Goal: Transaction & Acquisition: Purchase product/service

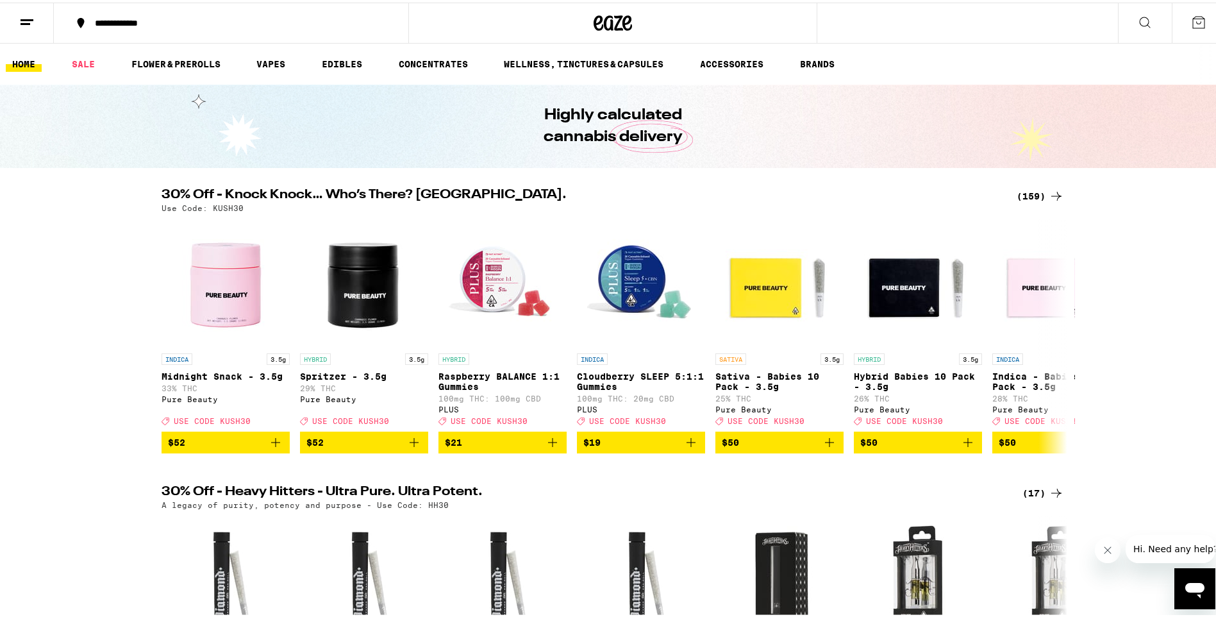
click at [1049, 191] on icon at bounding box center [1056, 193] width 15 height 15
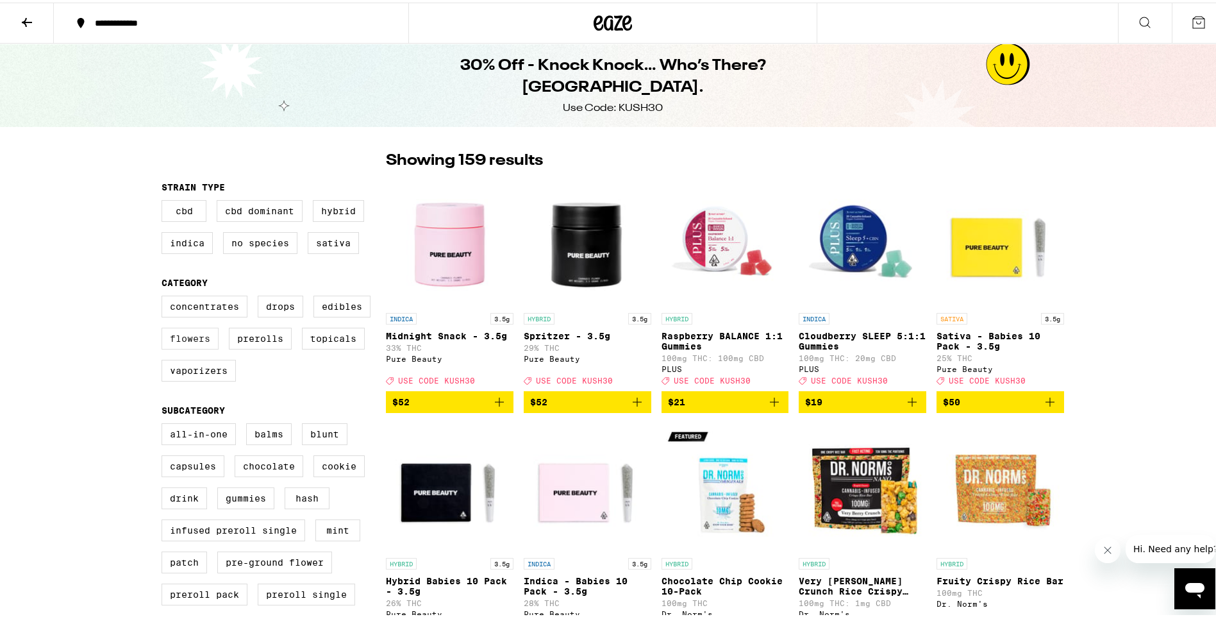
click at [198, 346] on label "Flowers" at bounding box center [190, 336] width 57 height 22
click at [165, 295] on input "Flowers" at bounding box center [164, 295] width 1 height 1
checkbox input "true"
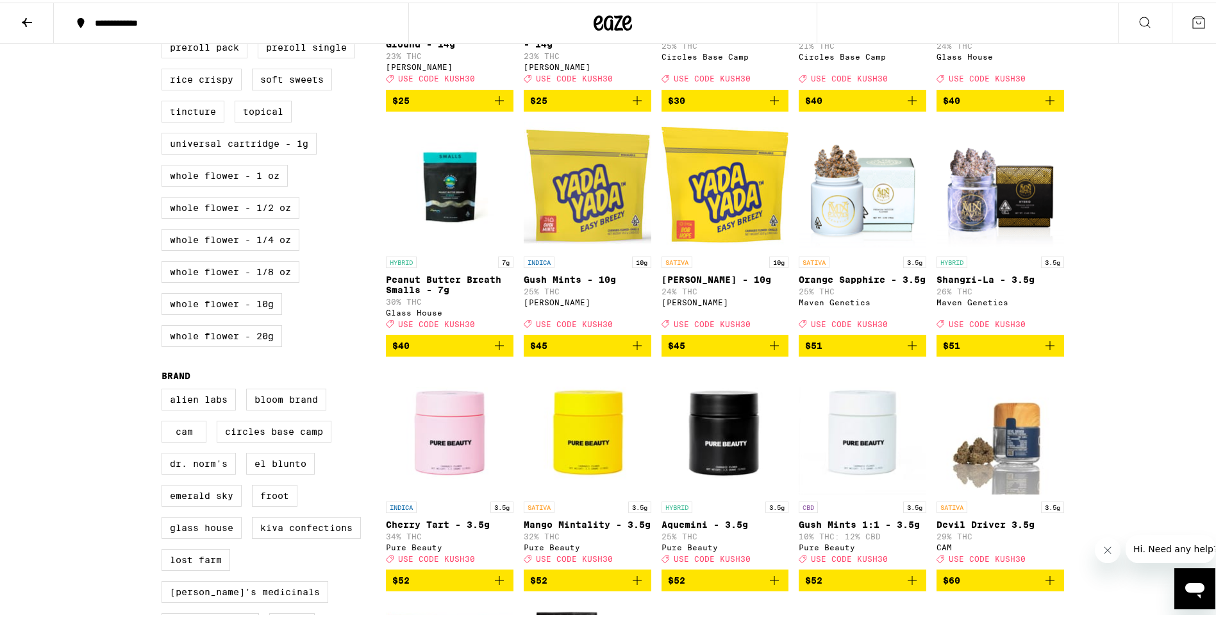
scroll to position [542, 0]
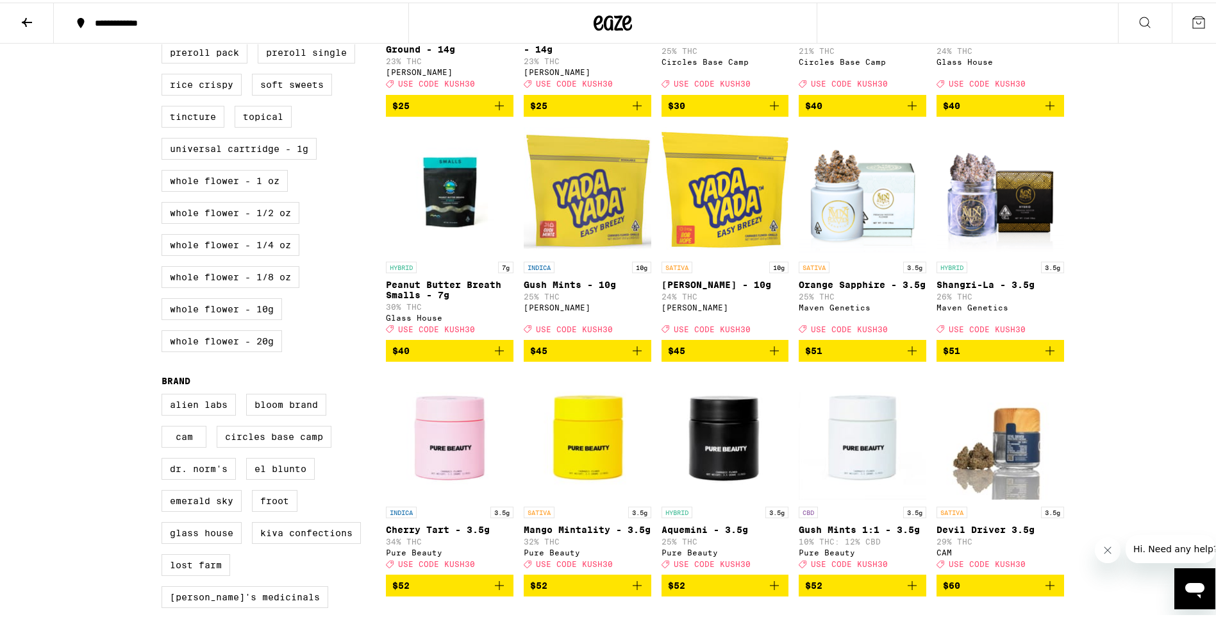
click at [676, 253] on img "Open page for Bob Hope - 10g from Yada Yada" at bounding box center [725, 188] width 128 height 128
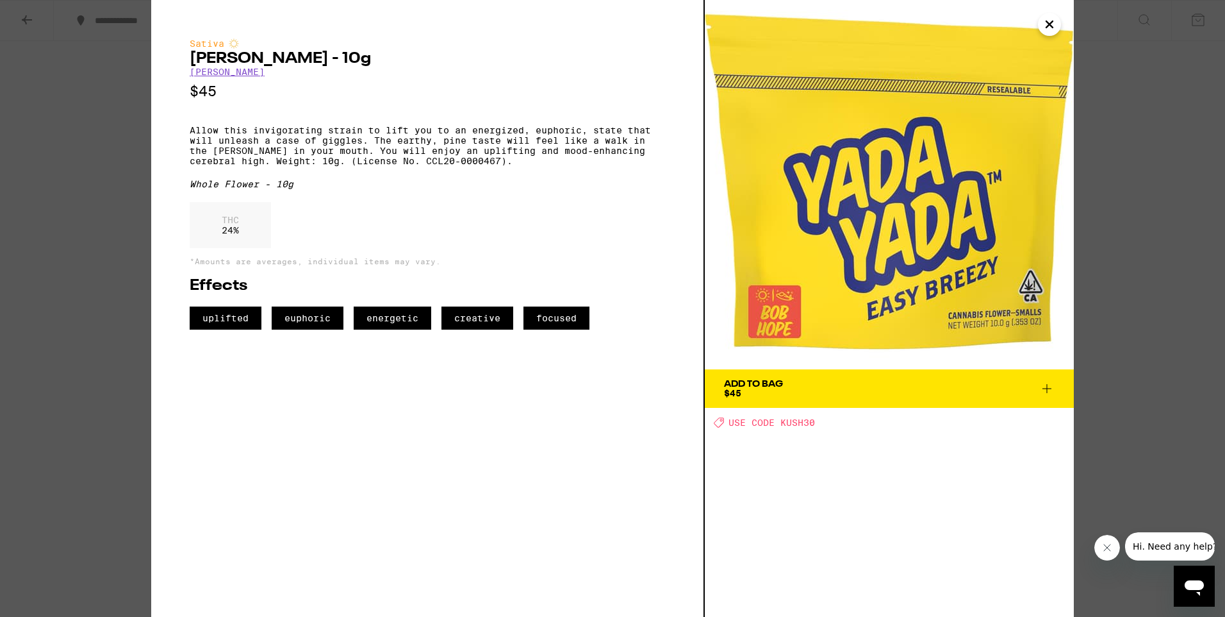
click at [1052, 25] on icon "Close" at bounding box center [1049, 24] width 15 height 19
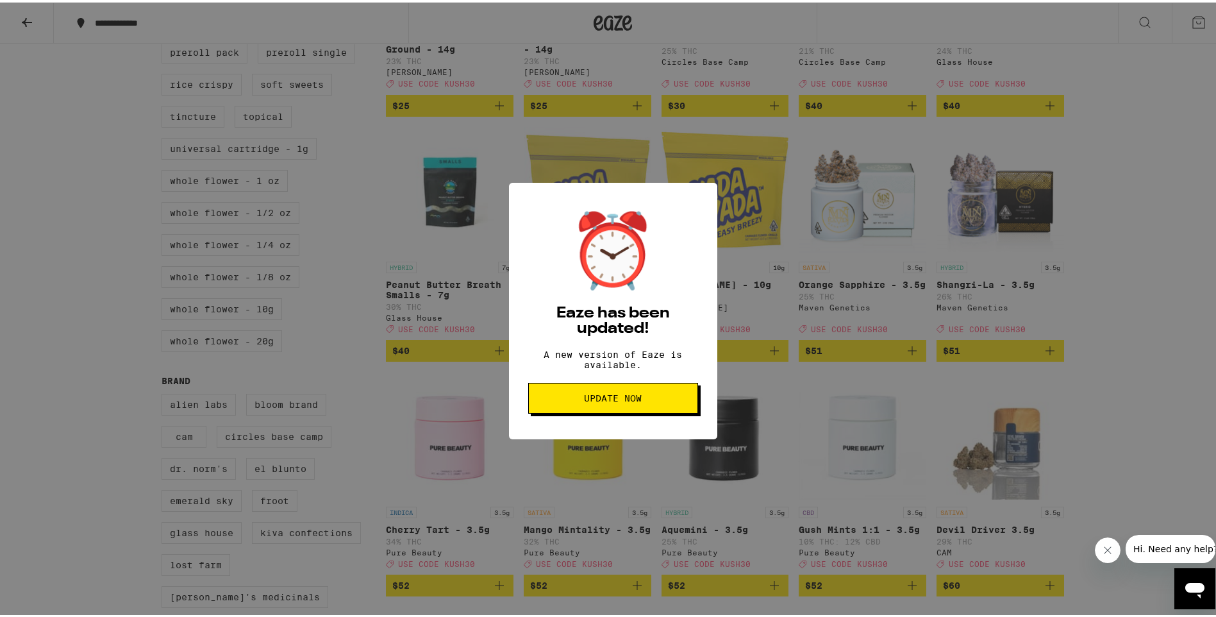
click at [609, 400] on span "Update Now" at bounding box center [613, 395] width 58 height 9
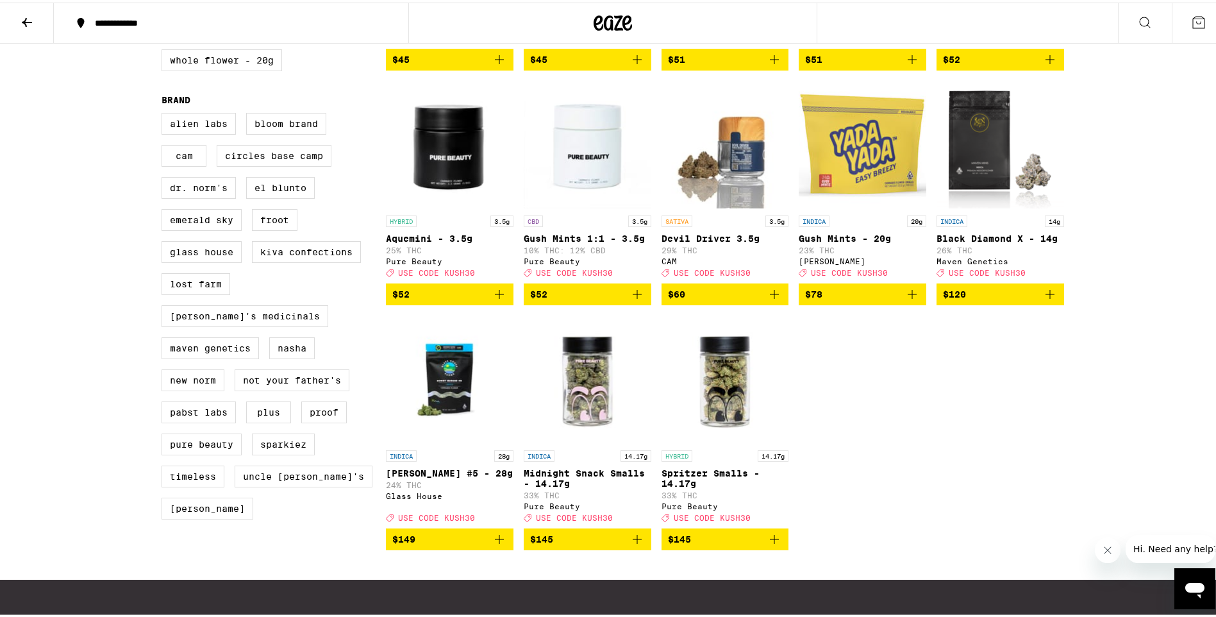
scroll to position [961, 0]
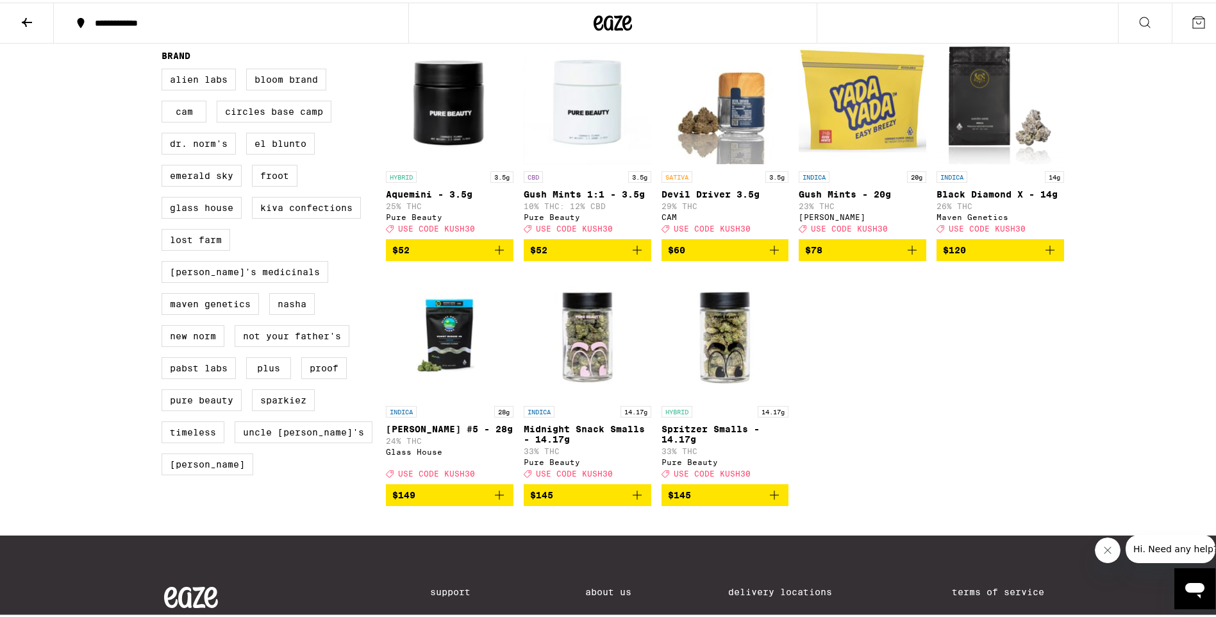
scroll to position [705, 0]
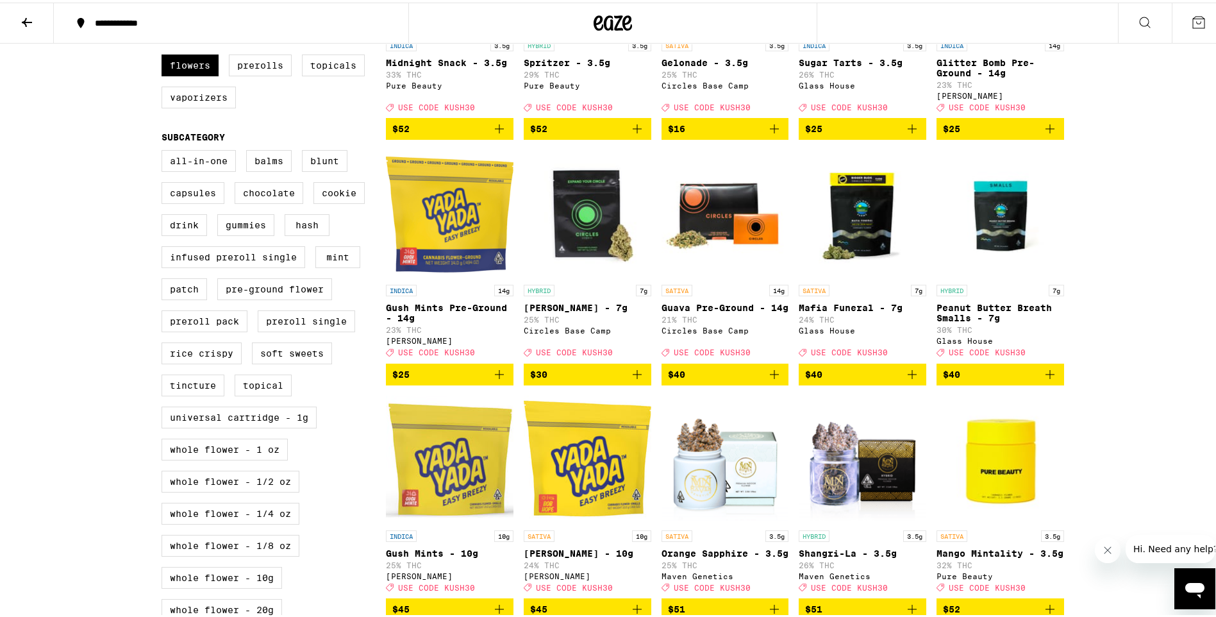
scroll to position [64, 0]
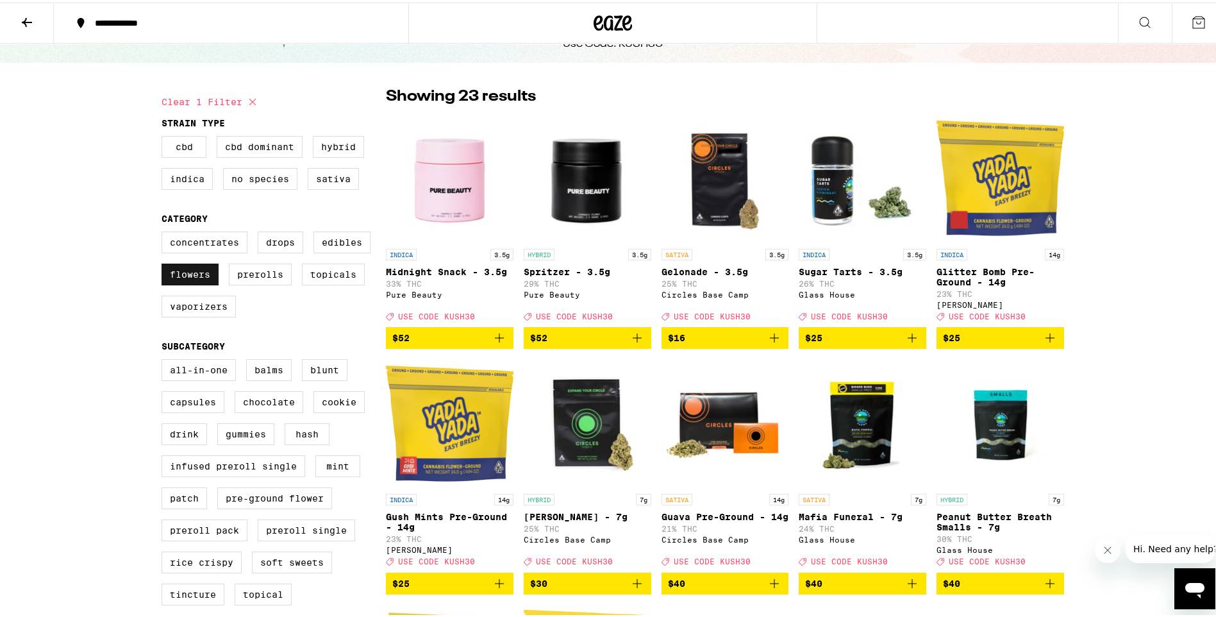
click at [199, 269] on label "Flowers" at bounding box center [190, 272] width 57 height 22
click at [165, 231] on input "Flowers" at bounding box center [164, 231] width 1 height 1
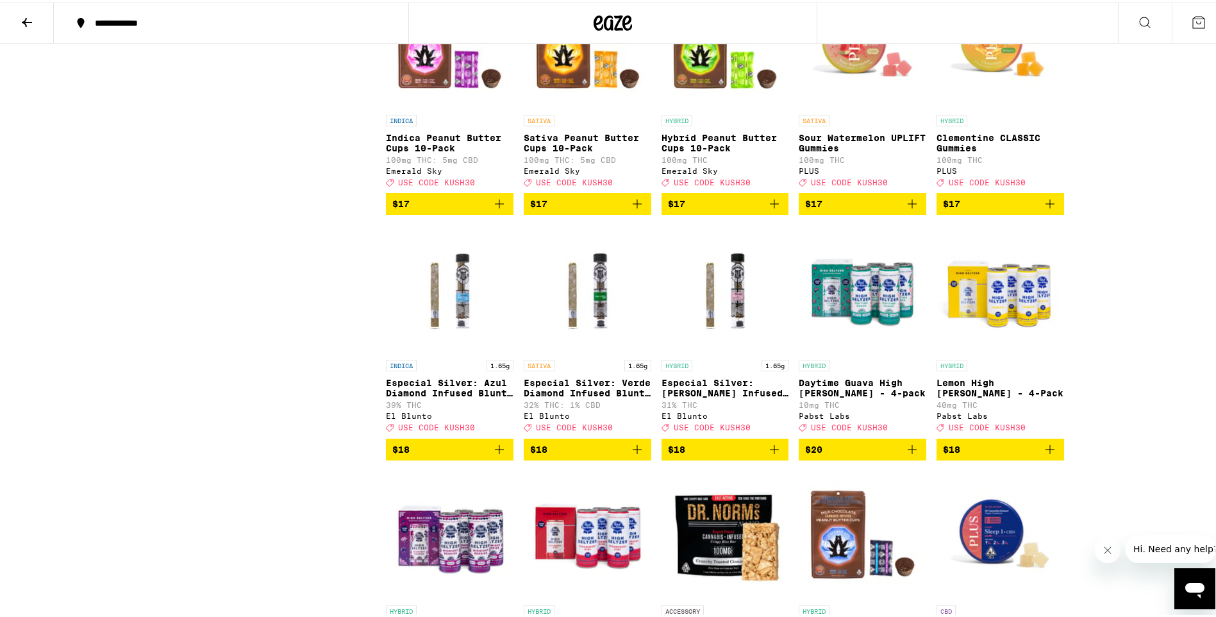
scroll to position [3141, 0]
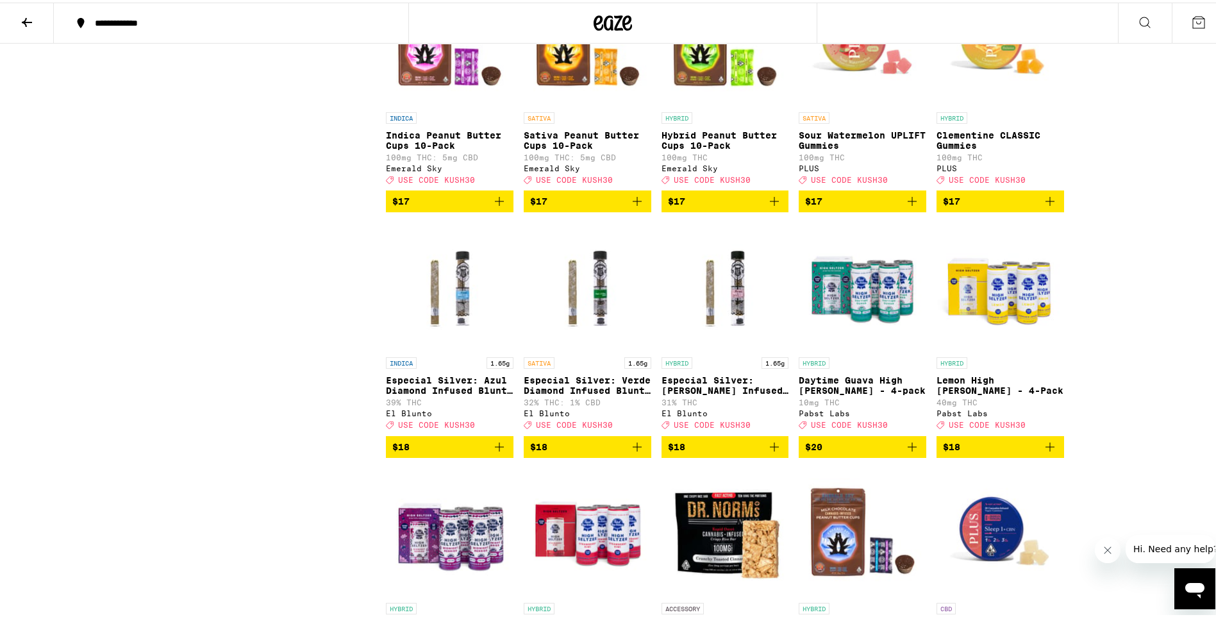
checkbox input "true"
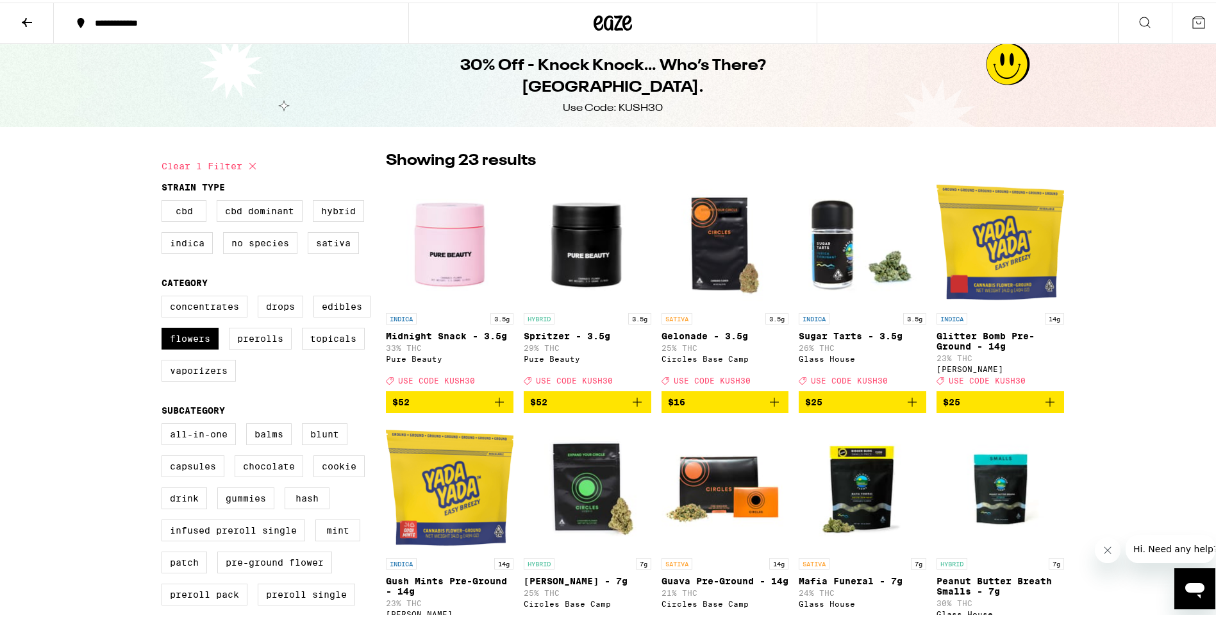
click at [622, 25] on icon at bounding box center [627, 20] width 10 height 15
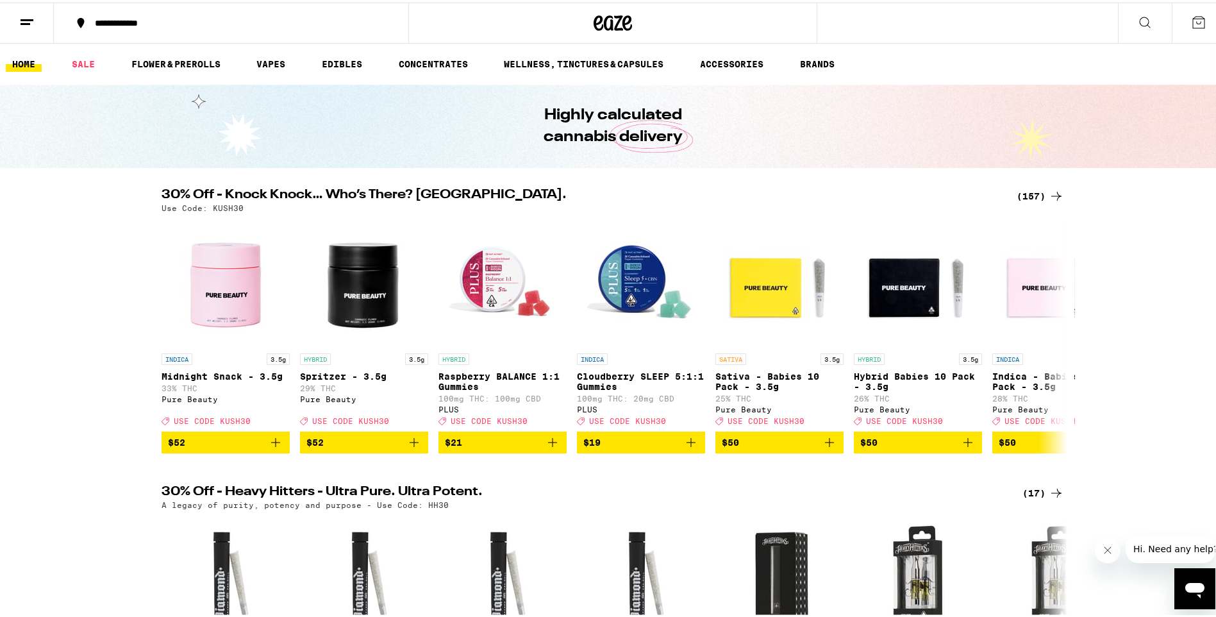
click at [1184, 501] on div "30% Off - Heavy Hitters - Ultra Pure. Ultra Potent. (17) A legacy of purity, po…" at bounding box center [612, 615] width 1225 height 265
